Goal: Task Accomplishment & Management: Manage account settings

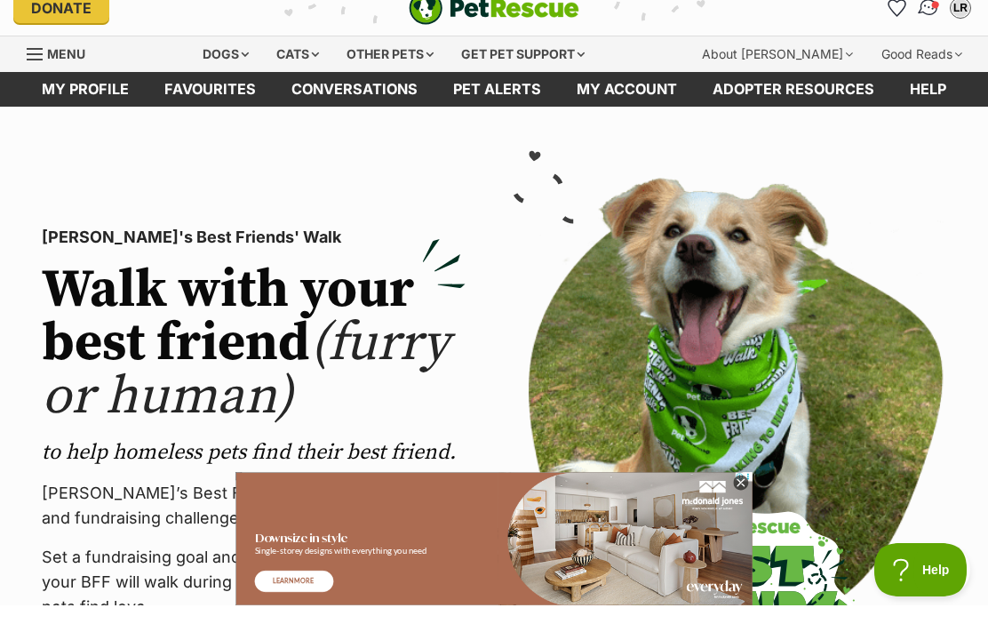
scroll to position [20, 0]
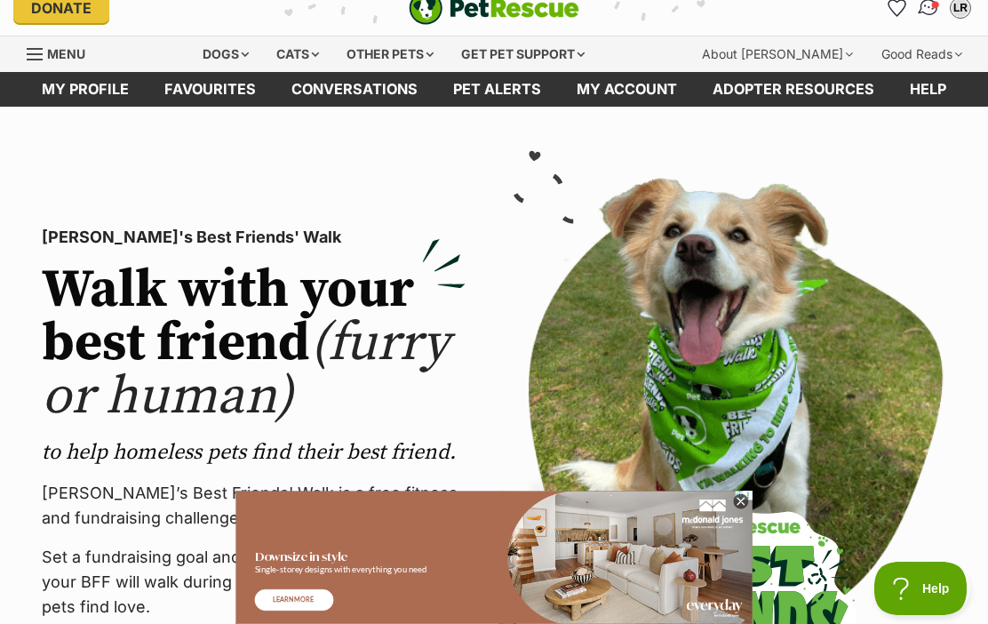
click at [919, 12] on img "Conversations" at bounding box center [929, 7] width 24 height 23
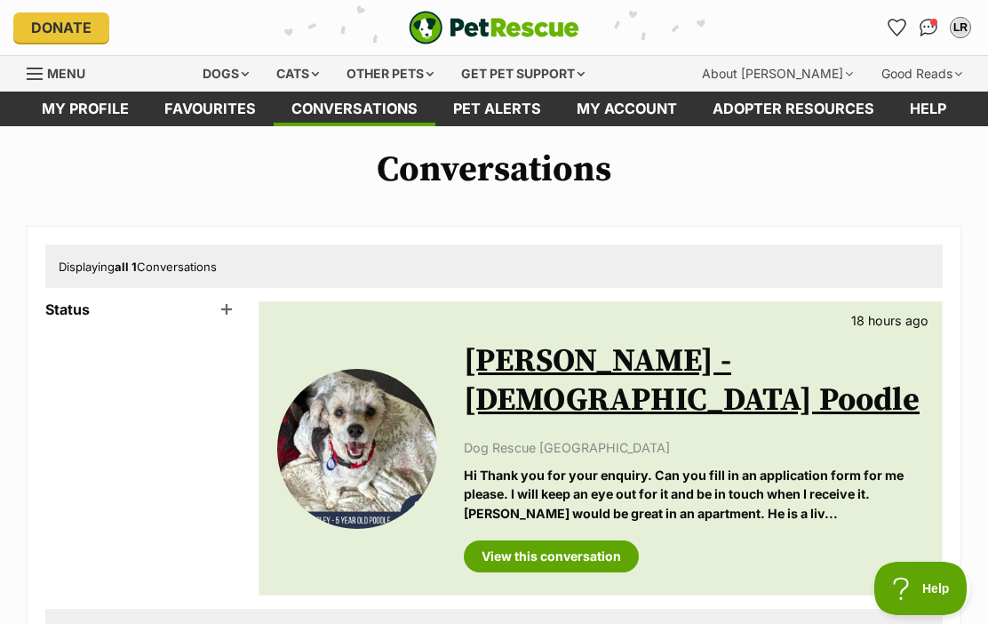
click at [36, 76] on div "Menu" at bounding box center [36, 74] width 18 height 14
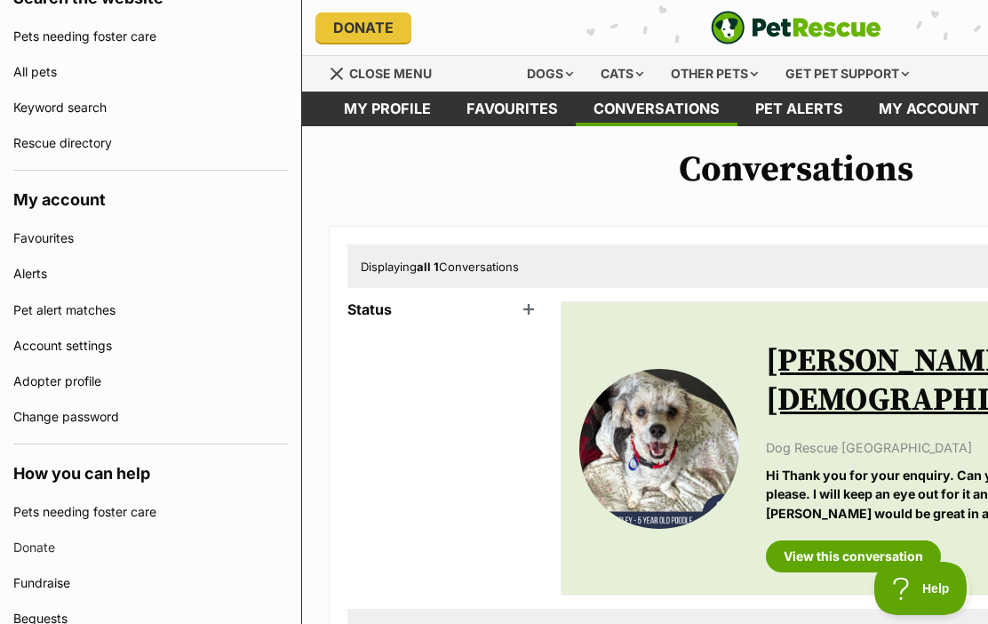
scroll to position [441, 0]
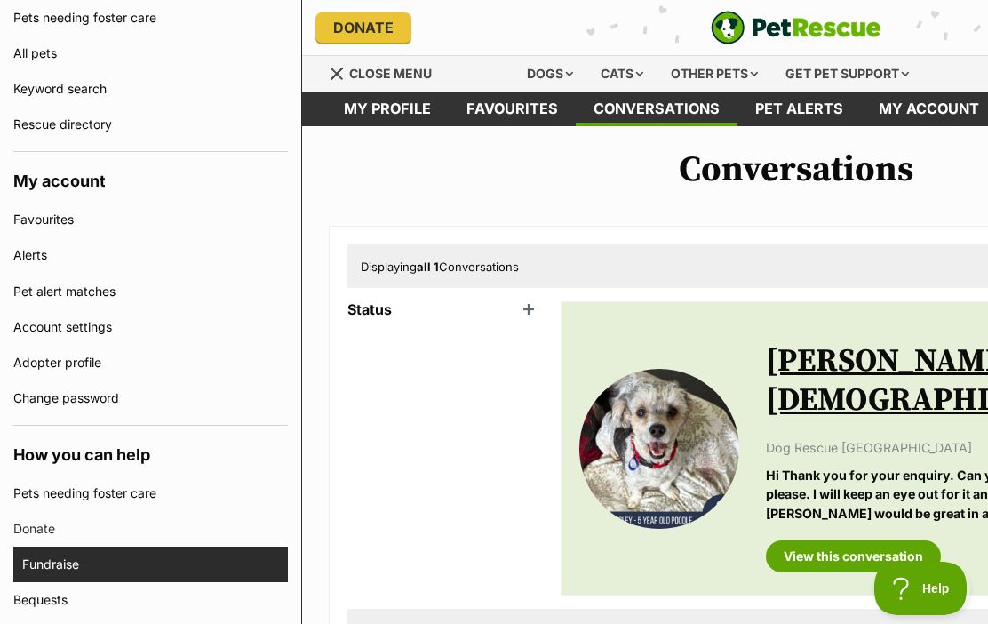
click at [195, 561] on link "Fundraise" at bounding box center [155, 564] width 266 height 36
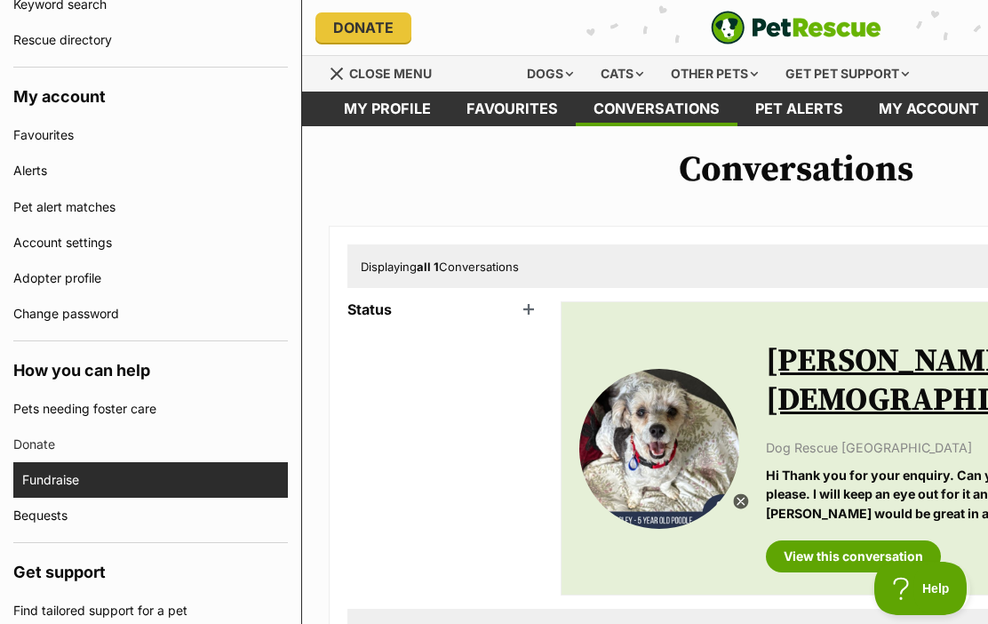
scroll to position [0, 0]
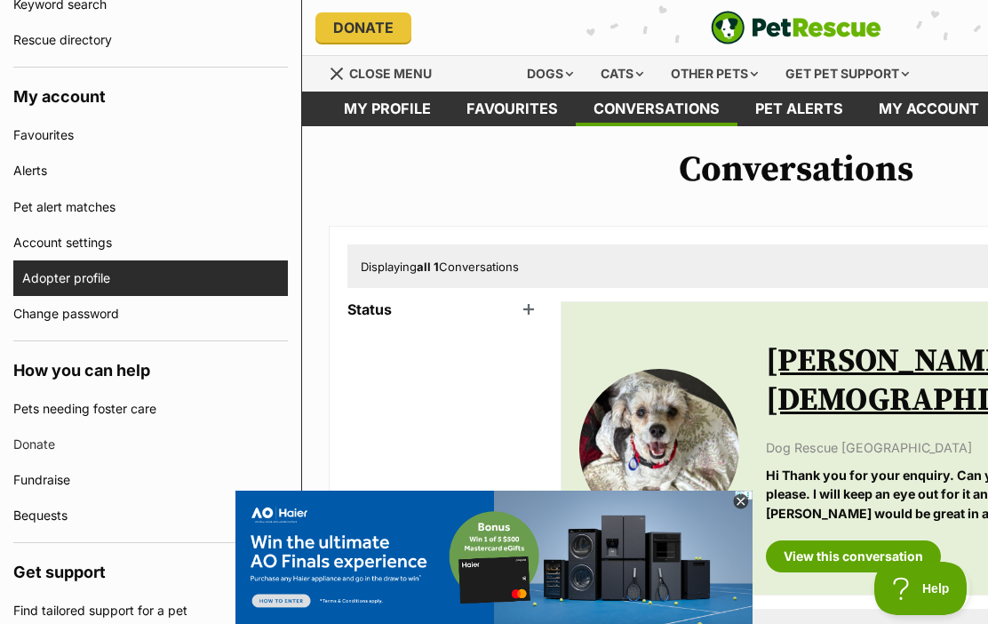
click at [68, 278] on link "Adopter profile" at bounding box center [155, 278] width 266 height 36
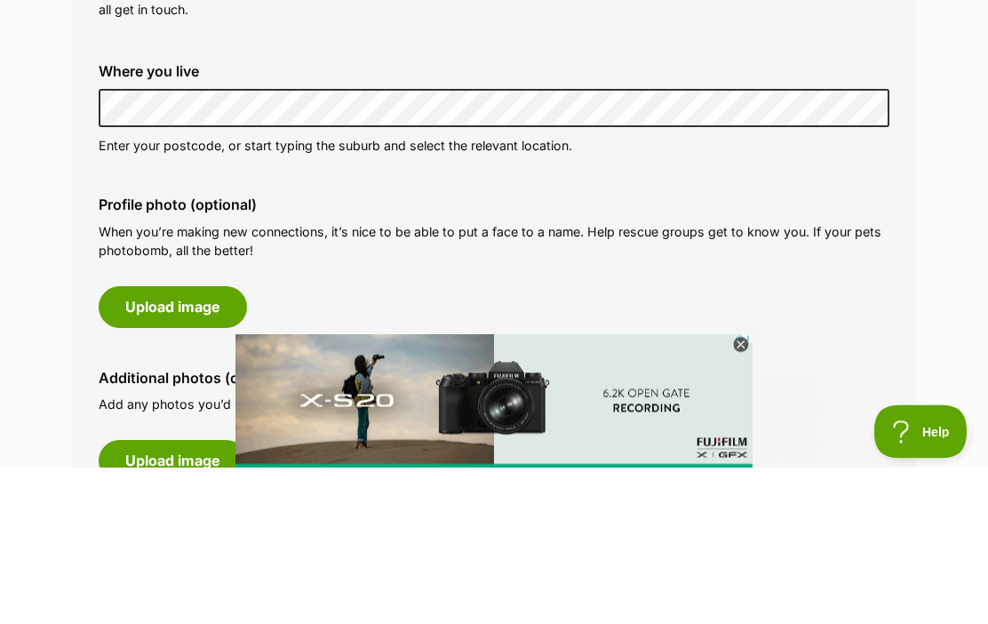
scroll to position [711, 0]
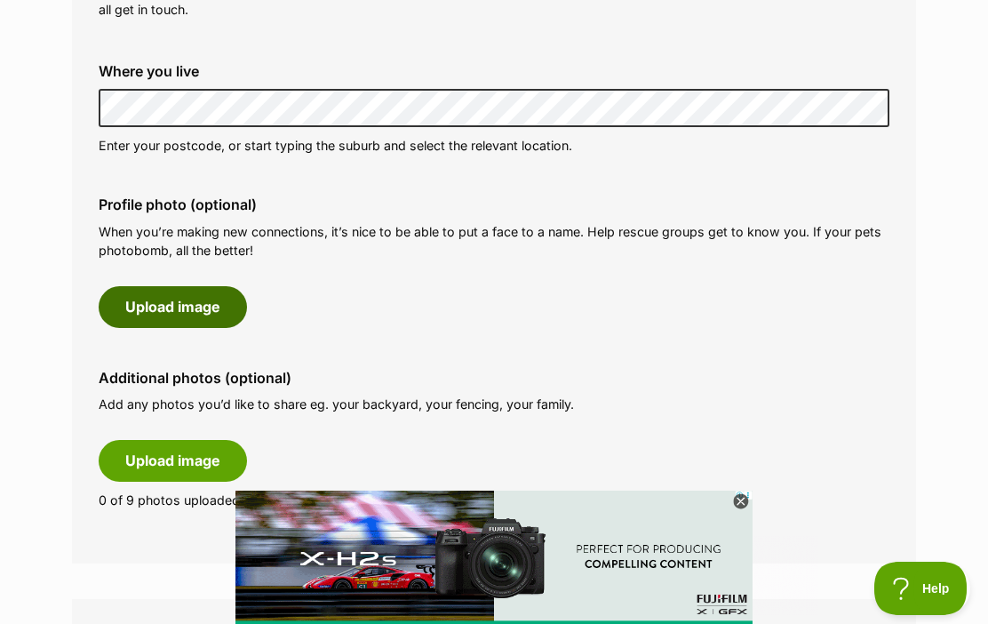
click at [176, 298] on button "Upload image" at bounding box center [173, 306] width 148 height 41
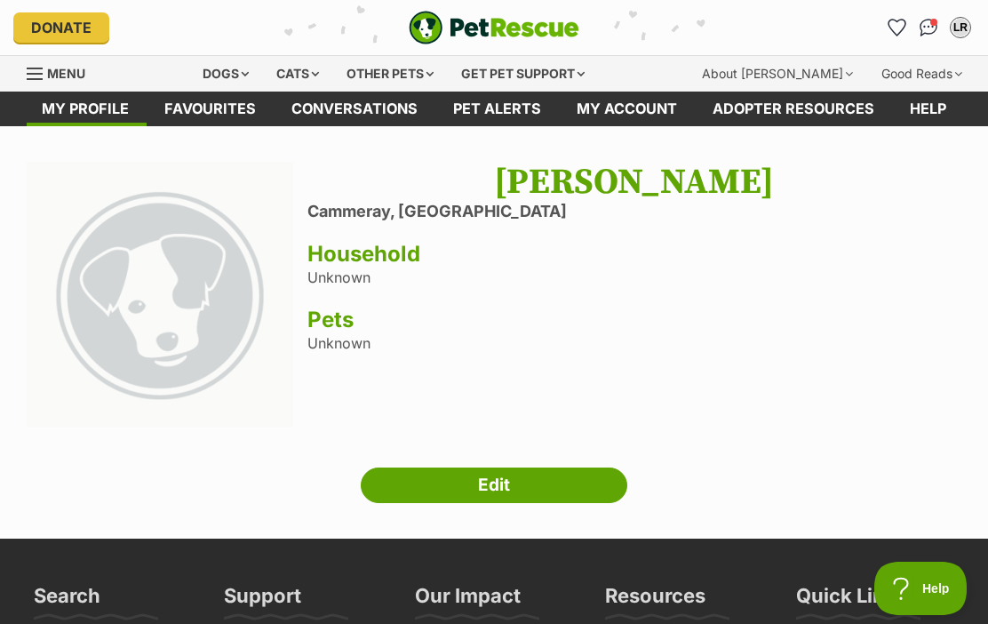
scroll to position [4, 0]
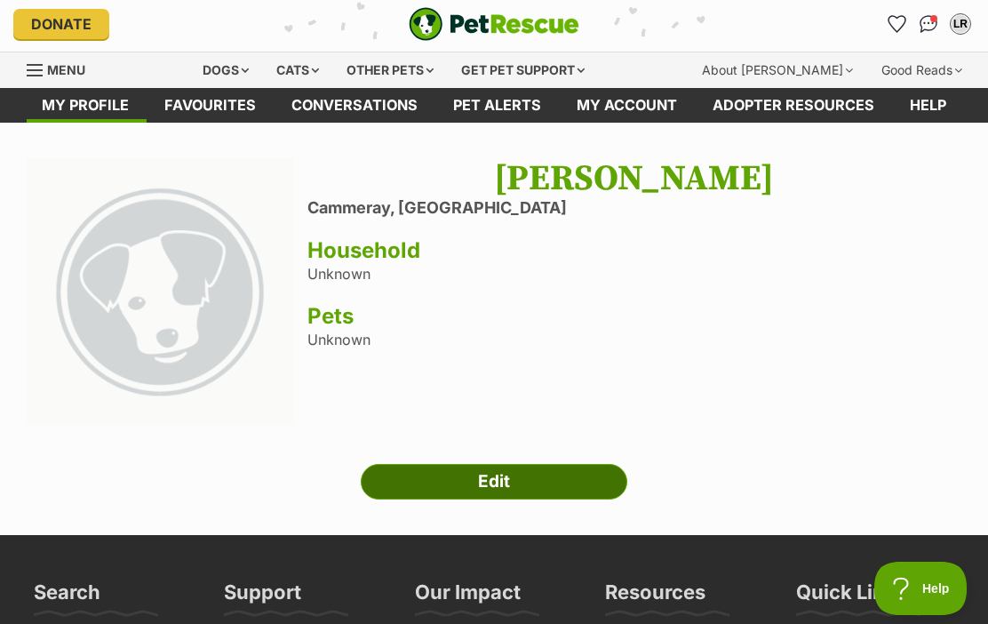
click at [491, 478] on link "Edit" at bounding box center [494, 482] width 266 height 36
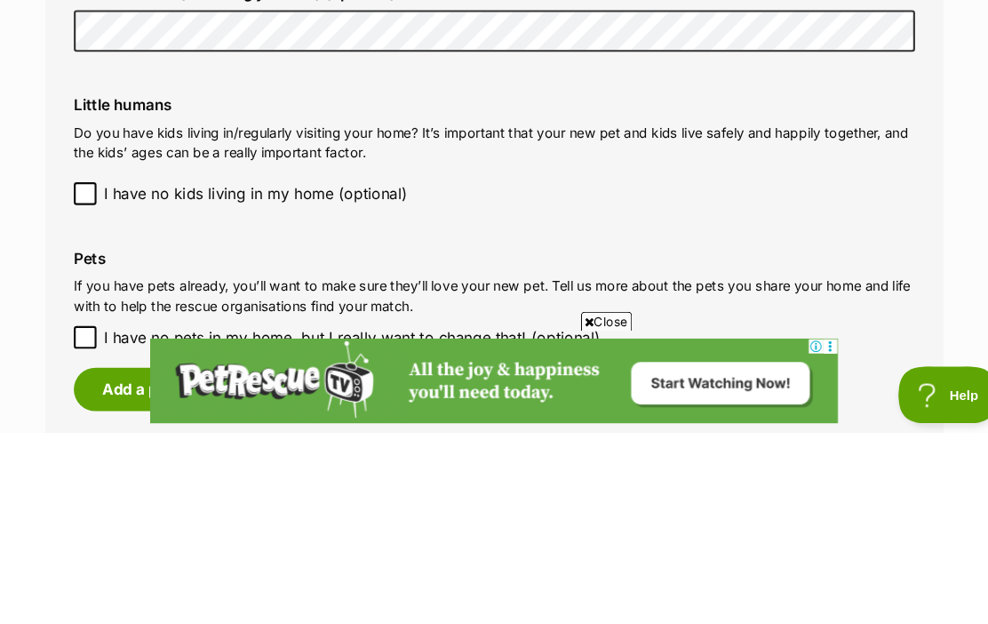
scroll to position [1459, 0]
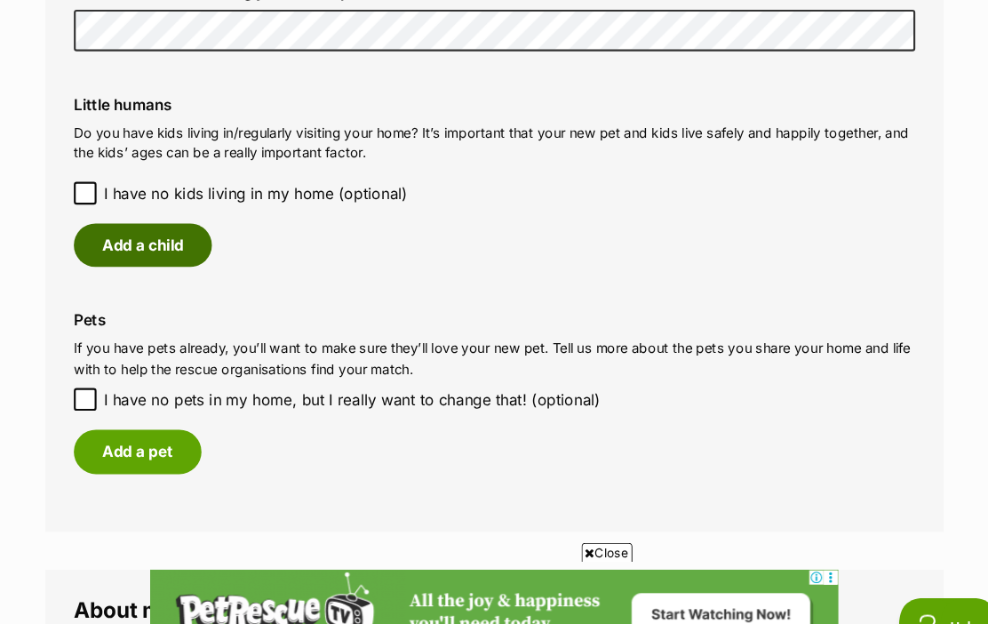
click at [158, 227] on button "Add a child" at bounding box center [164, 230] width 130 height 41
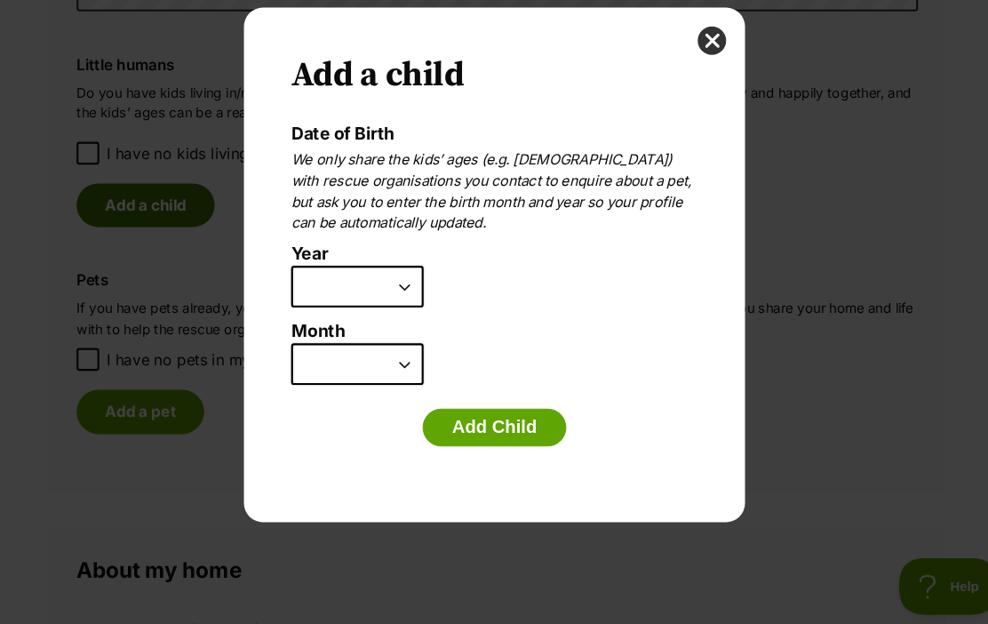
scroll to position [0, 0]
click at [685, 62] on button "close" at bounding box center [698, 75] width 27 height 27
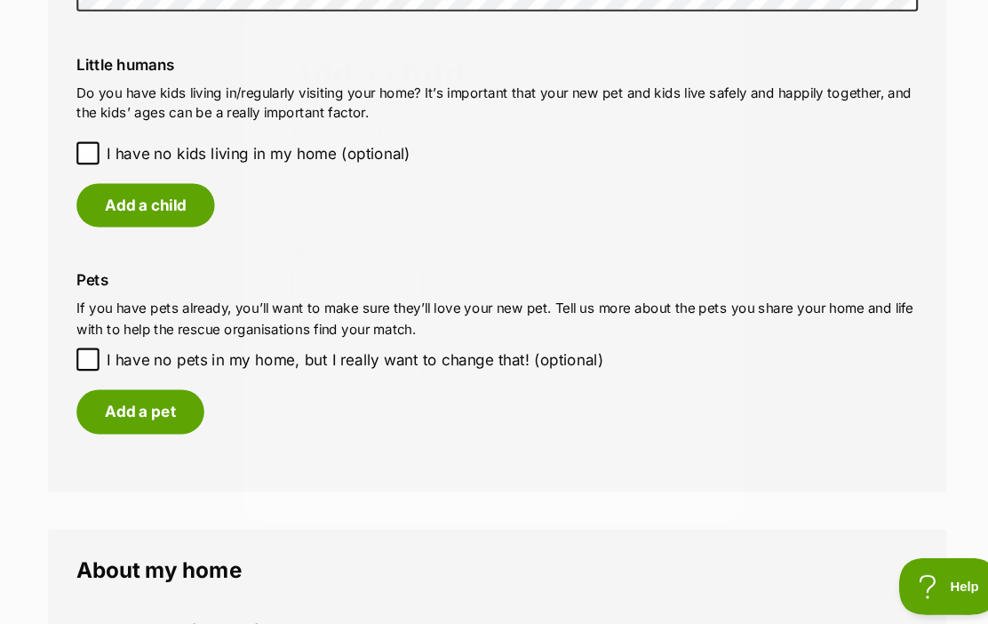
scroll to position [1420, 0]
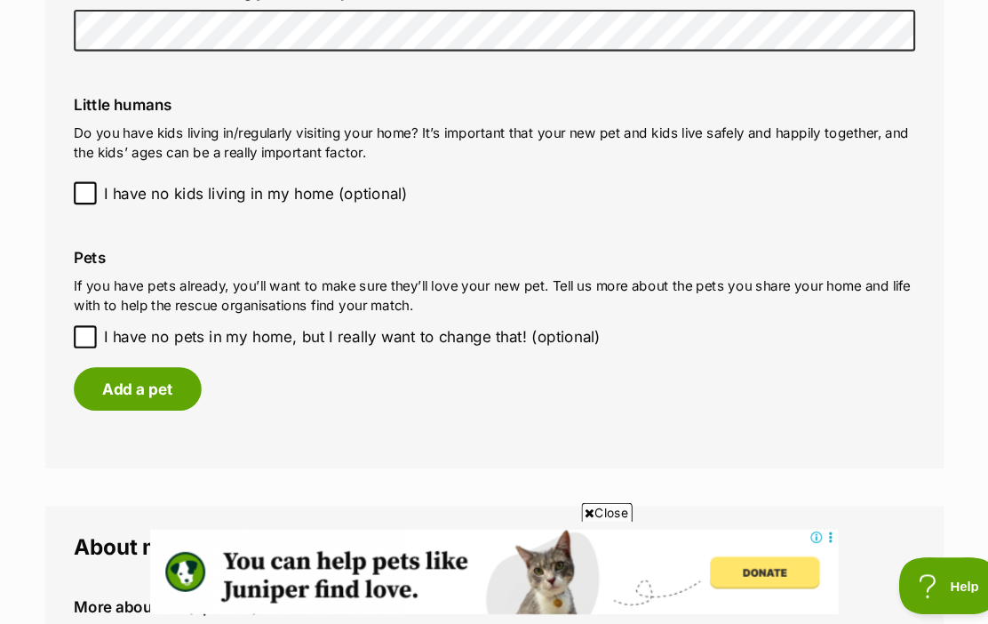
click at [99, 344] on input "I have no pets in my home, but I really want to change that! (optional)" at bounding box center [109, 354] width 21 height 21
checkbox input "true"
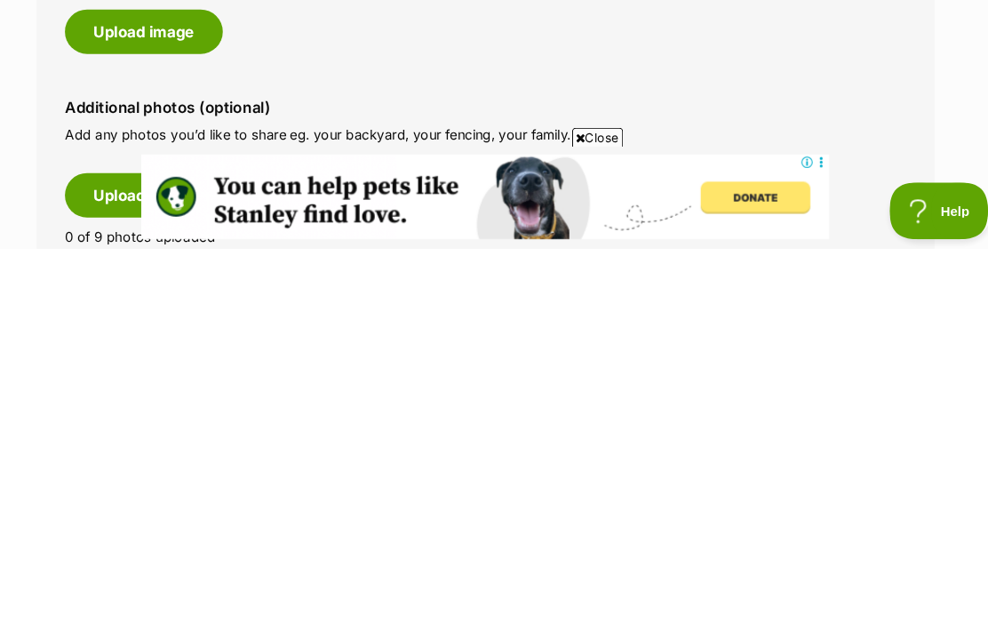
scroll to position [598, 0]
click at [576, 510] on span "Close" at bounding box center [600, 519] width 48 height 18
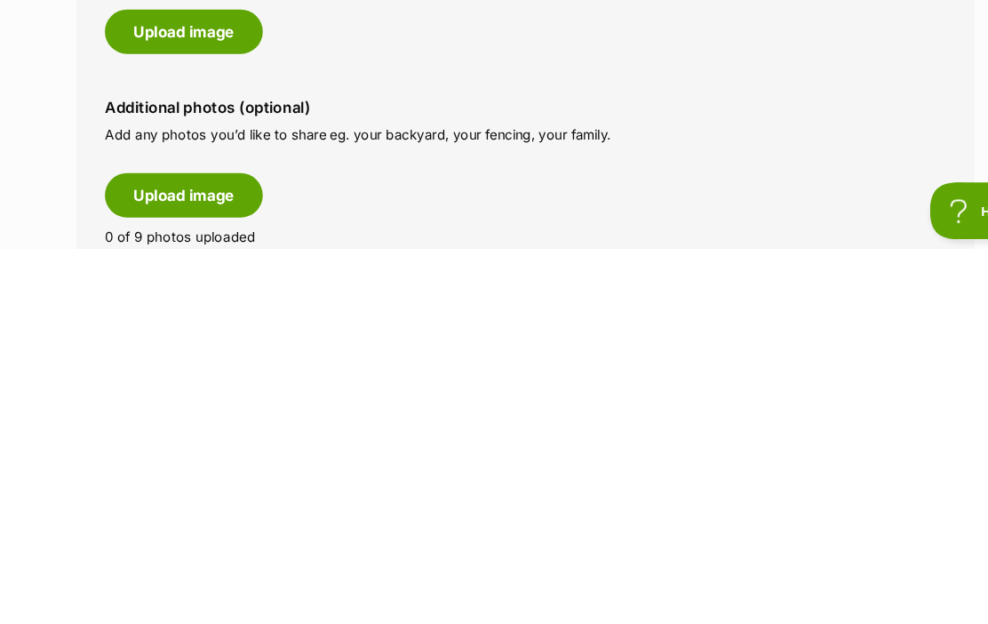
scroll to position [626, 0]
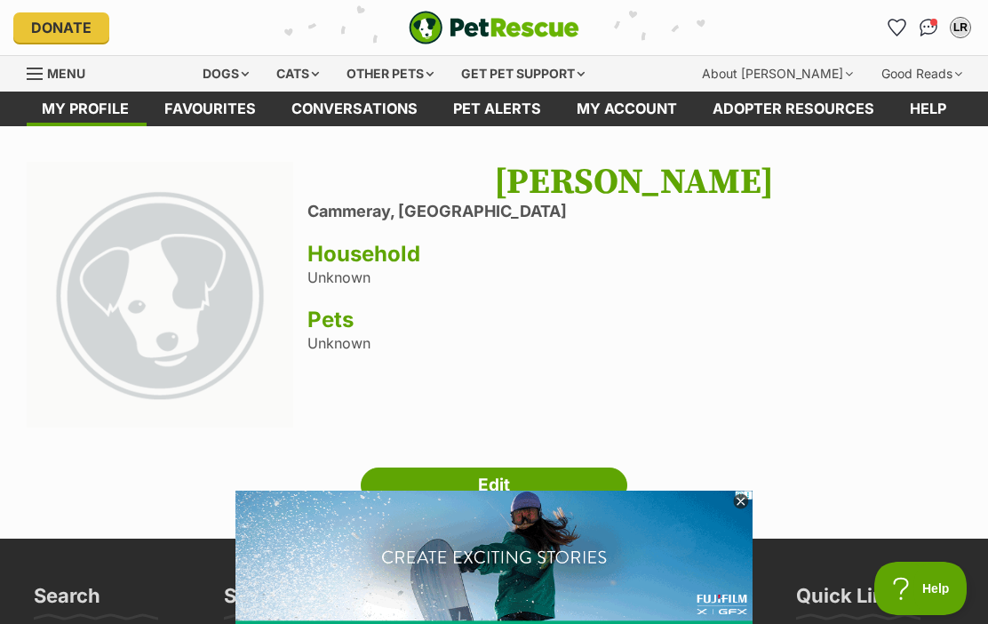
click at [748, 500] on icon at bounding box center [740, 501] width 15 height 15
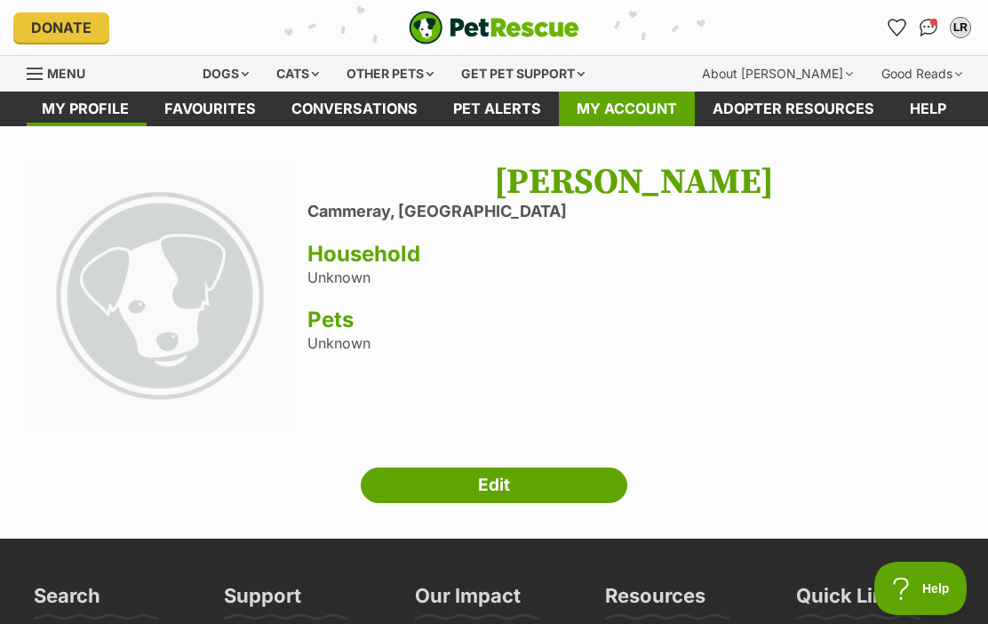
click at [628, 110] on link "My account" at bounding box center [627, 108] width 136 height 35
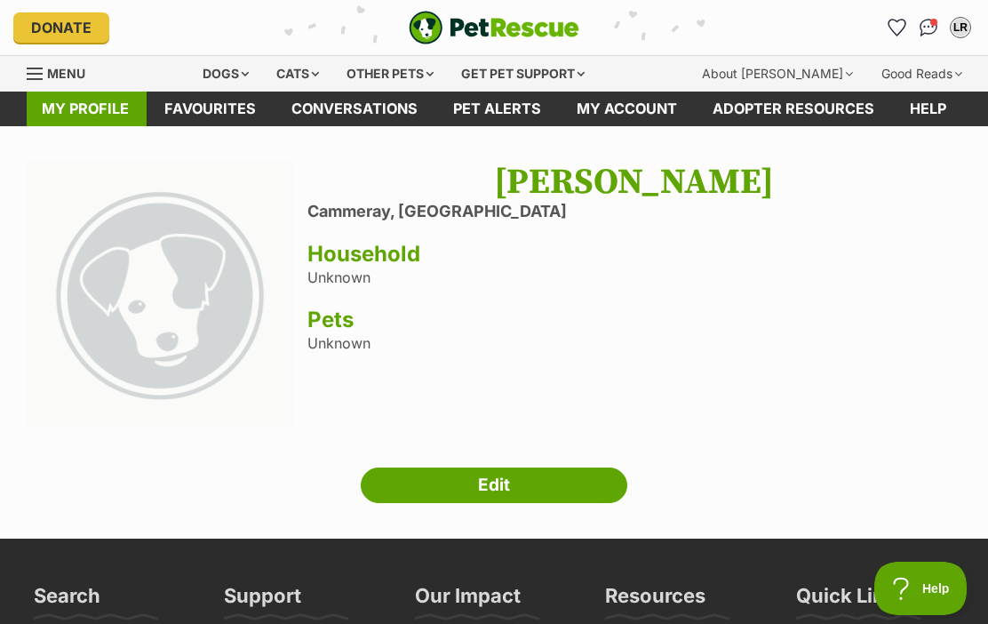
click at [76, 91] on link "My profile" at bounding box center [85, 108] width 123 height 35
